Goal: Navigation & Orientation: Find specific page/section

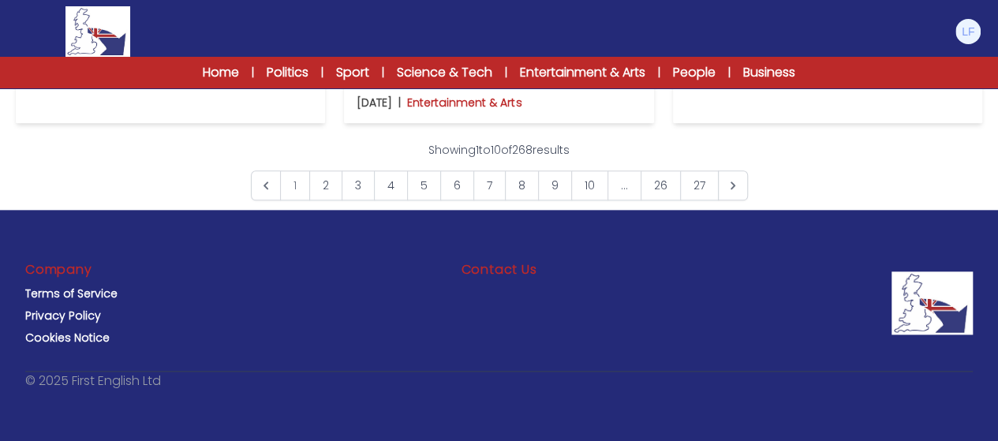
scroll to position [1231, 0]
click at [332, 200] on link "2" at bounding box center [325, 185] width 33 height 30
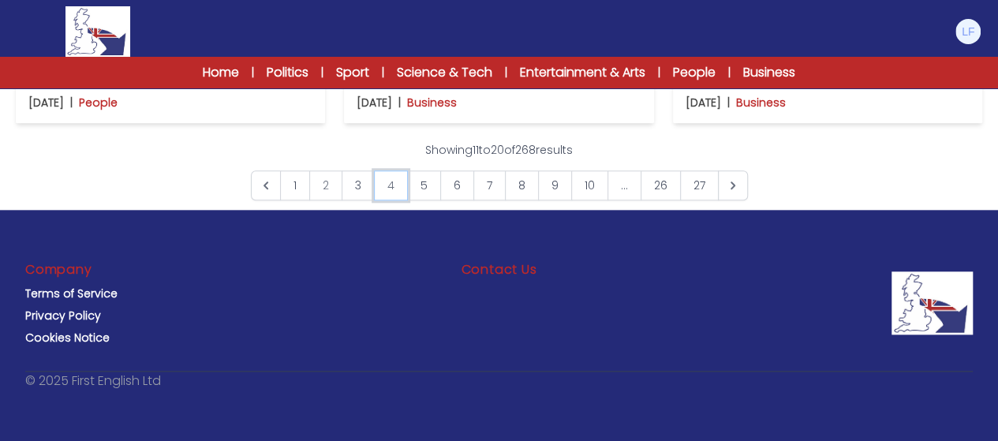
click at [384, 200] on link "4" at bounding box center [391, 185] width 34 height 30
click at [453, 200] on link "6" at bounding box center [457, 185] width 34 height 30
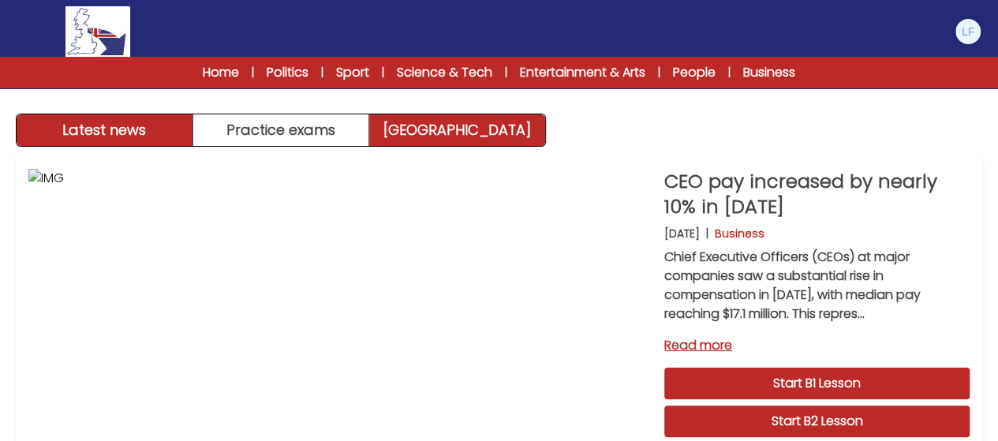
click at [425, 136] on link "[GEOGRAPHIC_DATA]" at bounding box center [457, 130] width 176 height 32
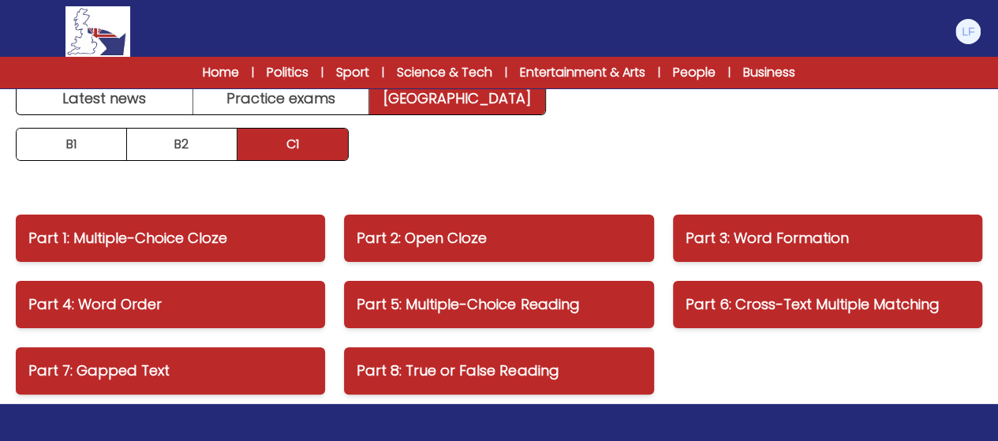
scroll to position [63, 0]
